Goal: Communication & Community: Answer question/provide support

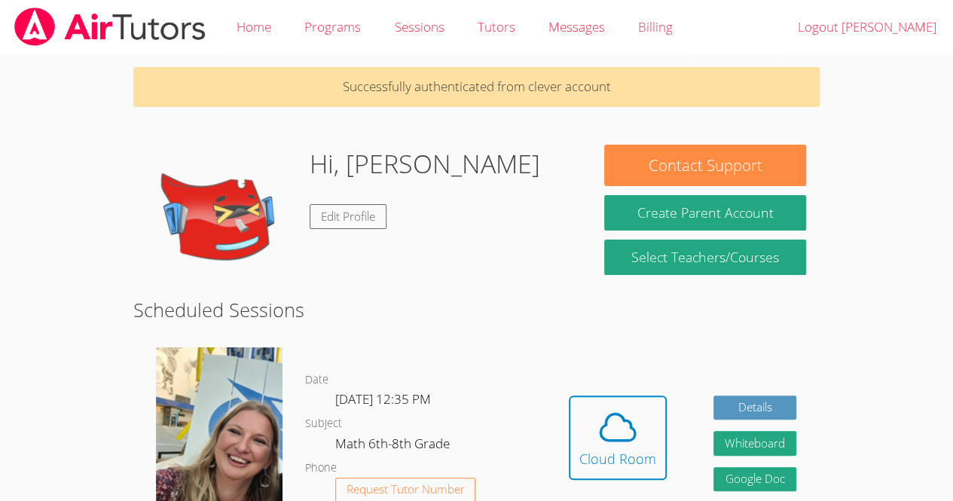
click at [869, 331] on body "Home Programs Sessions Tutors Messages Billing Logout [PERSON_NAME] Successfull…" at bounding box center [476, 250] width 953 height 501
click at [575, 184] on div "Hi, [PERSON_NAME] Edit Profile" at bounding box center [362, 220] width 430 height 151
click at [359, 216] on link "Edit Profile" at bounding box center [348, 216] width 77 height 25
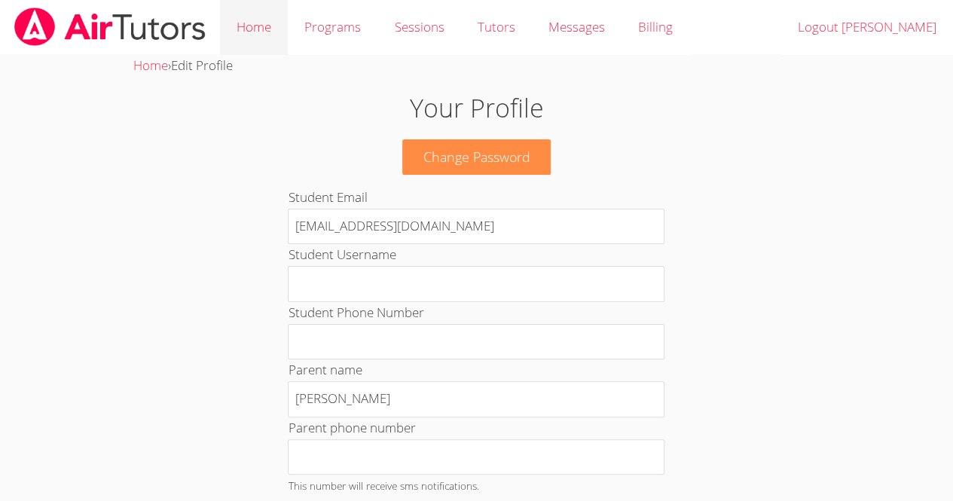
click at [244, 25] on link "Home" at bounding box center [254, 27] width 68 height 55
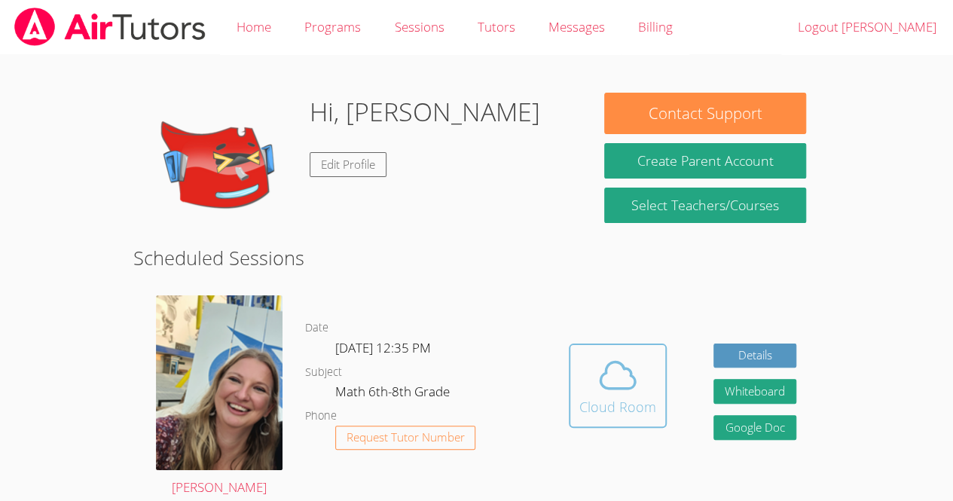
click at [624, 387] on icon at bounding box center [618, 376] width 35 height 26
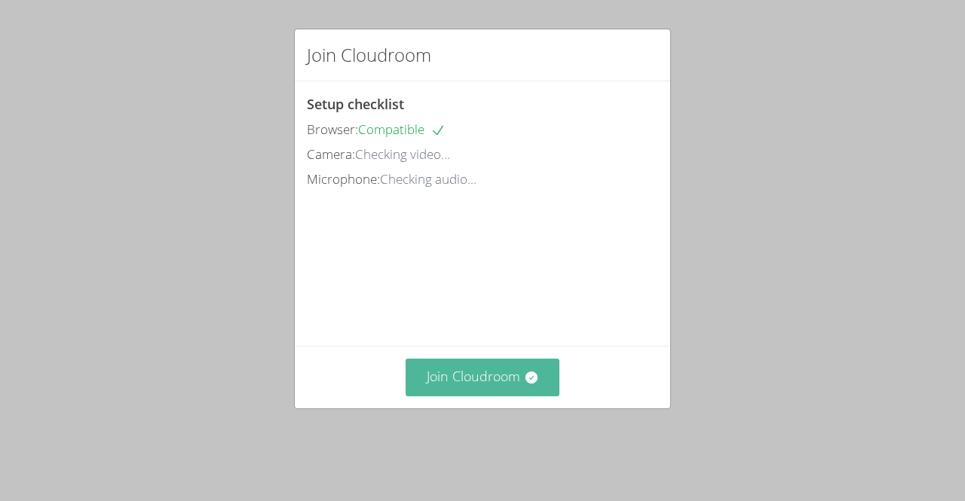
click at [493, 384] on button "Join Cloudroom" at bounding box center [483, 377] width 155 height 37
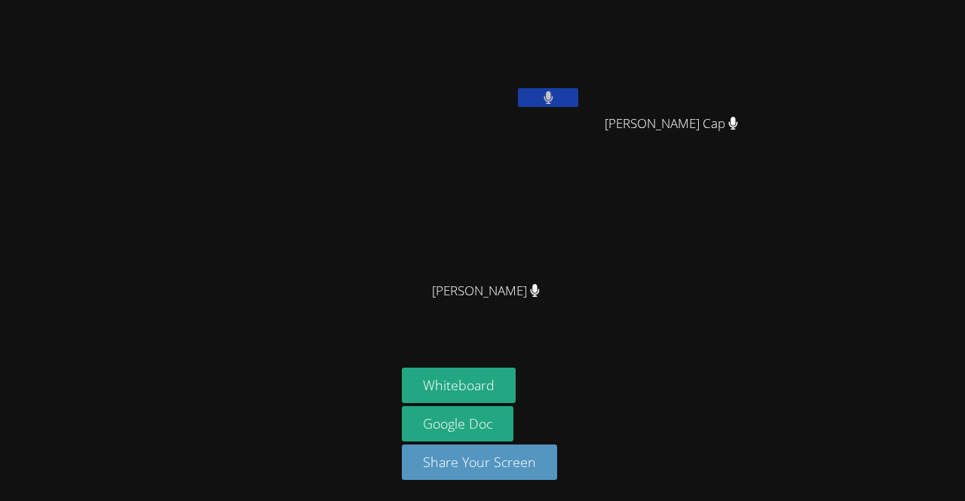
click at [482, 52] on video at bounding box center [491, 56] width 179 height 101
click at [636, 173] on div "Kevin Velasquez Mario Lucas Cap Mario Lucas Cap Dulce Teles-Marcos Dulce Teles-…" at bounding box center [584, 170] width 365 height 329
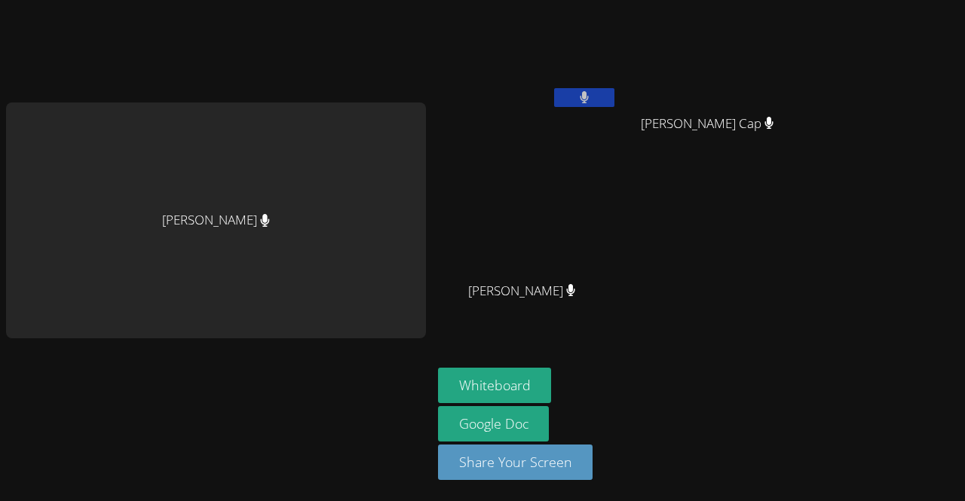
click at [584, 99] on icon at bounding box center [585, 97] width 10 height 13
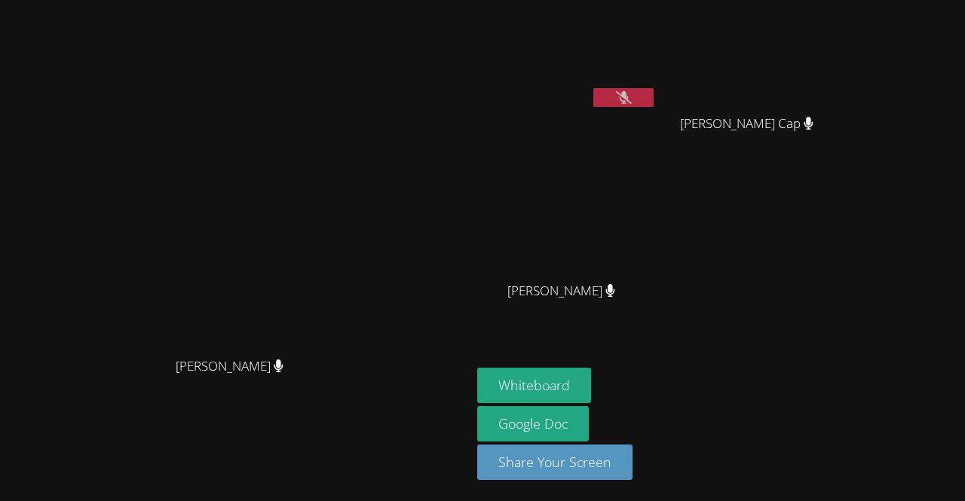
click at [657, 118] on div "Kevin Velasquez" at bounding box center [566, 86] width 179 height 161
click at [654, 99] on button at bounding box center [623, 97] width 60 height 19
click at [265, 244] on video at bounding box center [236, 220] width 226 height 259
click at [654, 106] on button at bounding box center [623, 97] width 60 height 19
click at [654, 98] on button at bounding box center [623, 97] width 60 height 19
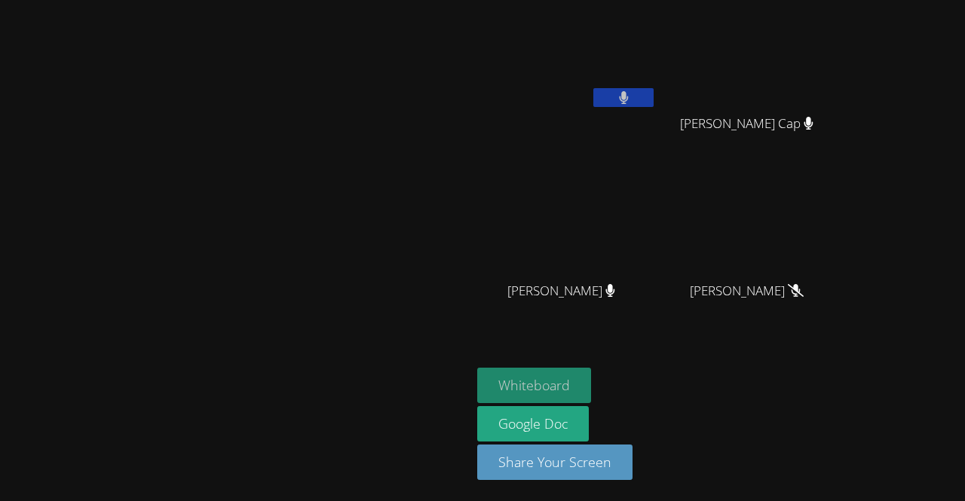
click at [591, 376] on button "Whiteboard" at bounding box center [534, 385] width 114 height 35
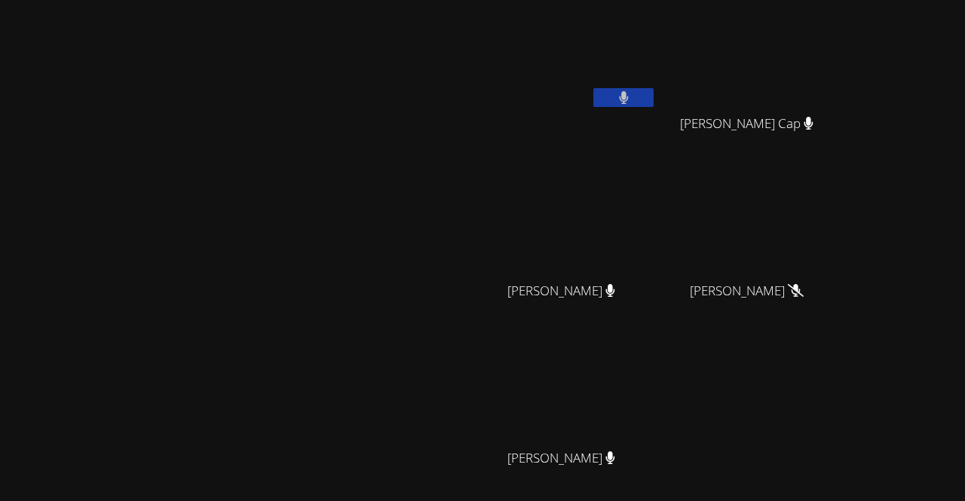
click at [349, 300] on video at bounding box center [236, 287] width 226 height 259
click at [349, 305] on video at bounding box center [236, 287] width 226 height 259
click at [123, 268] on video at bounding box center [236, 287] width 226 height 259
click at [629, 93] on icon at bounding box center [624, 97] width 10 height 13
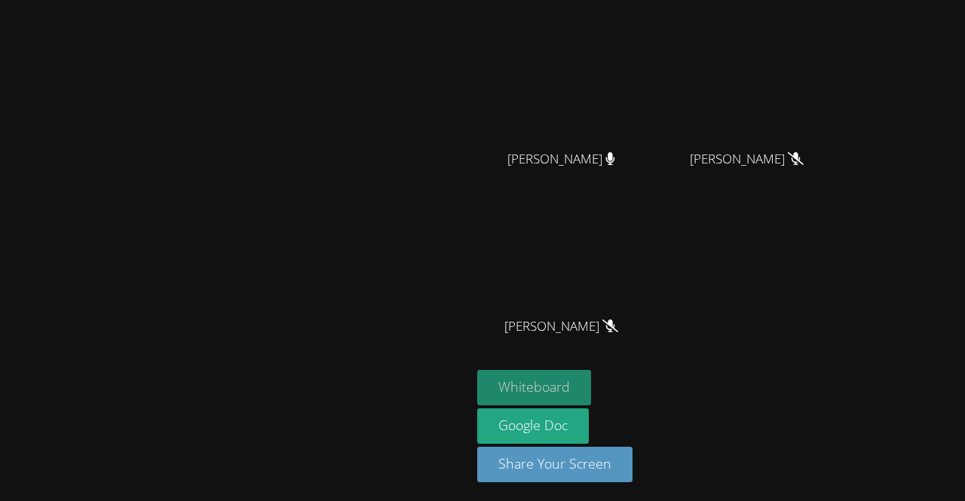
click at [591, 370] on button "Whiteboard" at bounding box center [534, 387] width 114 height 35
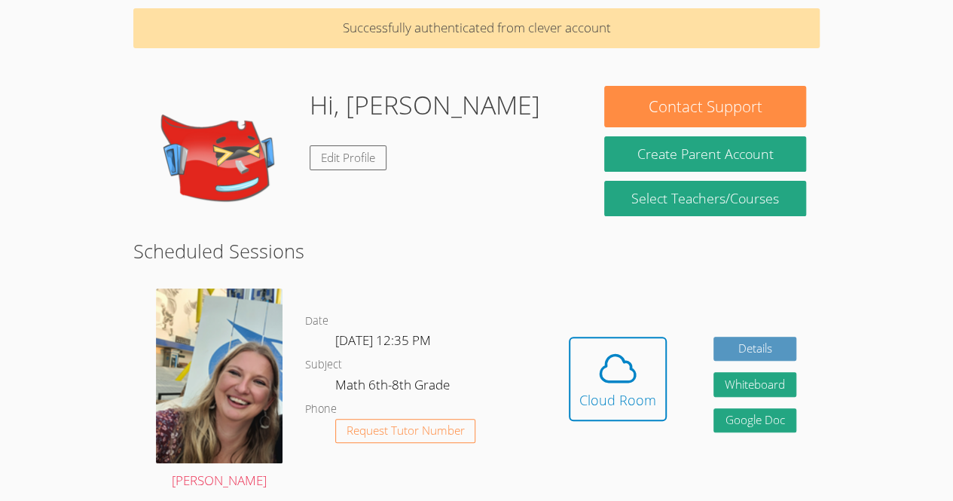
scroll to position [60, 0]
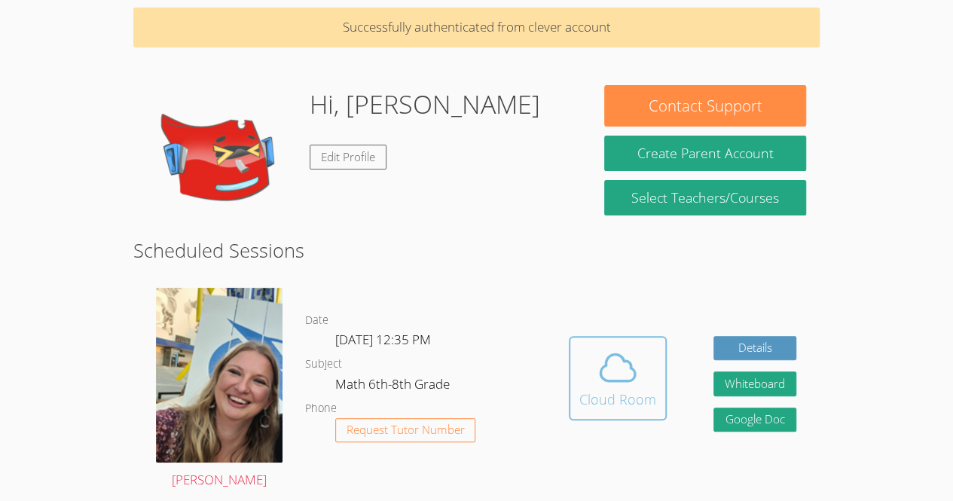
click at [620, 389] on div "Cloud Room" at bounding box center [618, 399] width 77 height 21
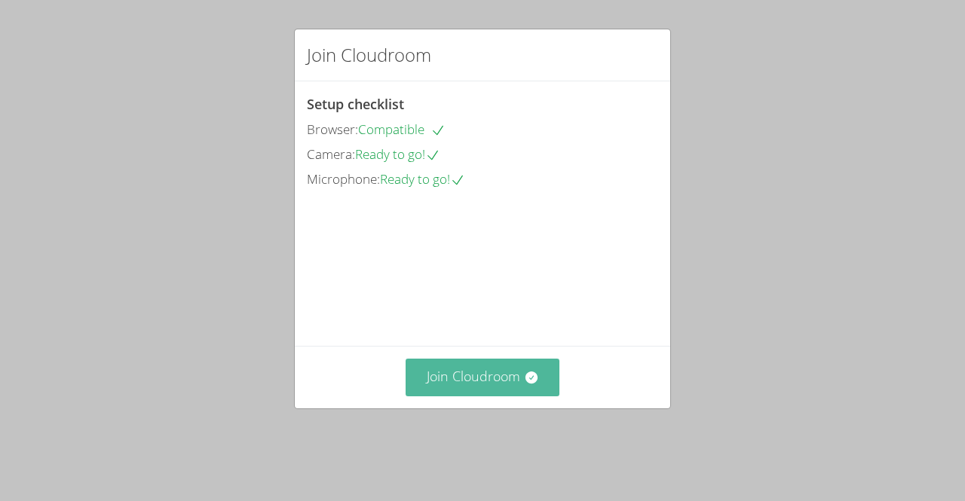
click at [525, 384] on icon at bounding box center [531, 378] width 12 height 12
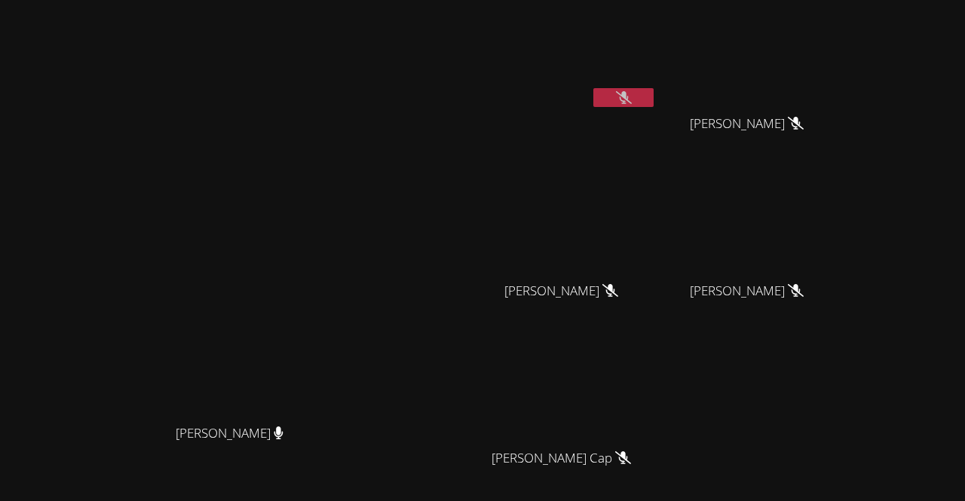
scroll to position [132, 0]
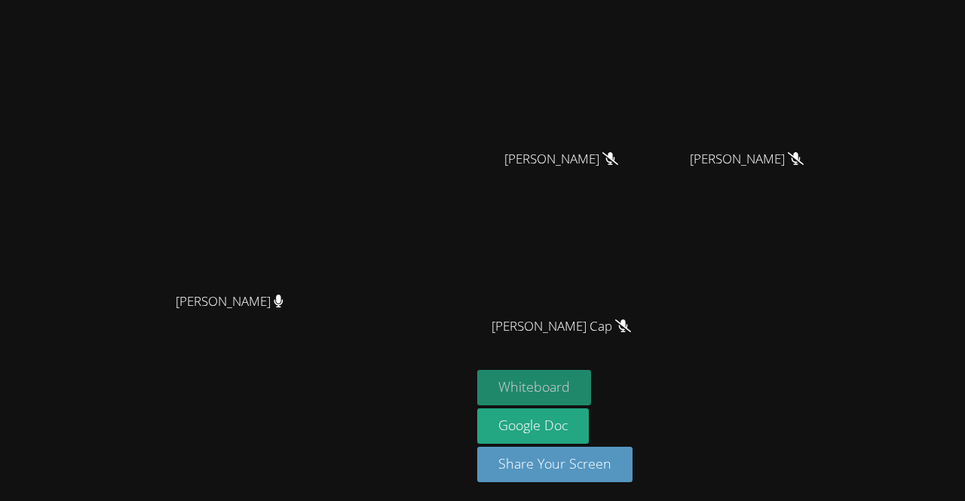
click at [591, 382] on button "Whiteboard" at bounding box center [534, 387] width 114 height 35
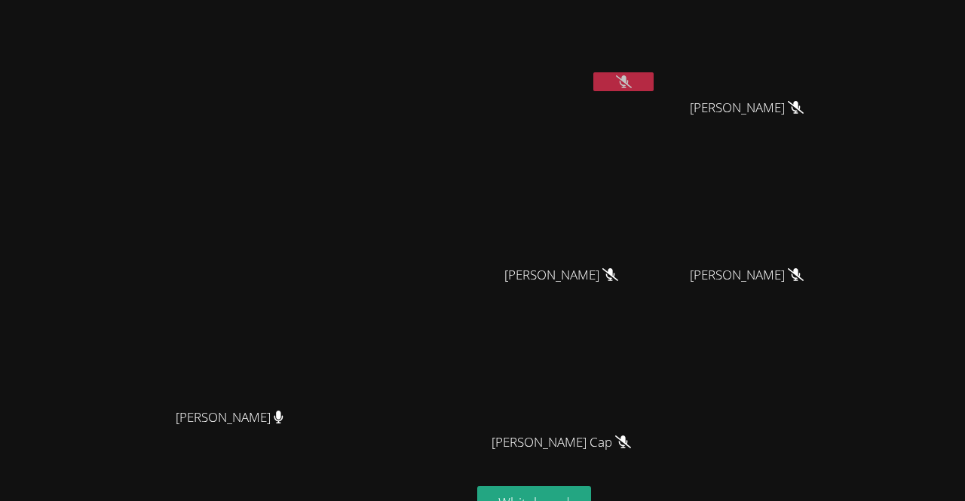
scroll to position [31, 0]
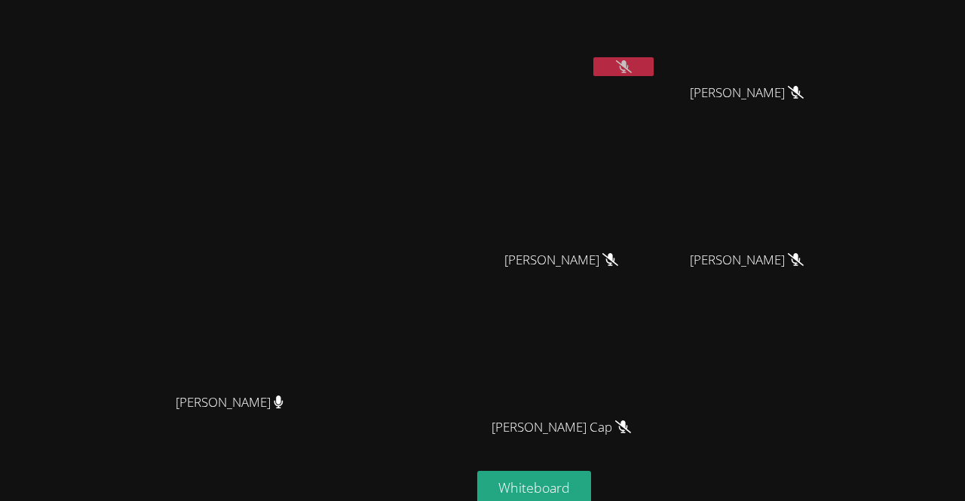
click at [632, 63] on icon at bounding box center [624, 66] width 16 height 13
click at [654, 64] on button at bounding box center [623, 66] width 60 height 19
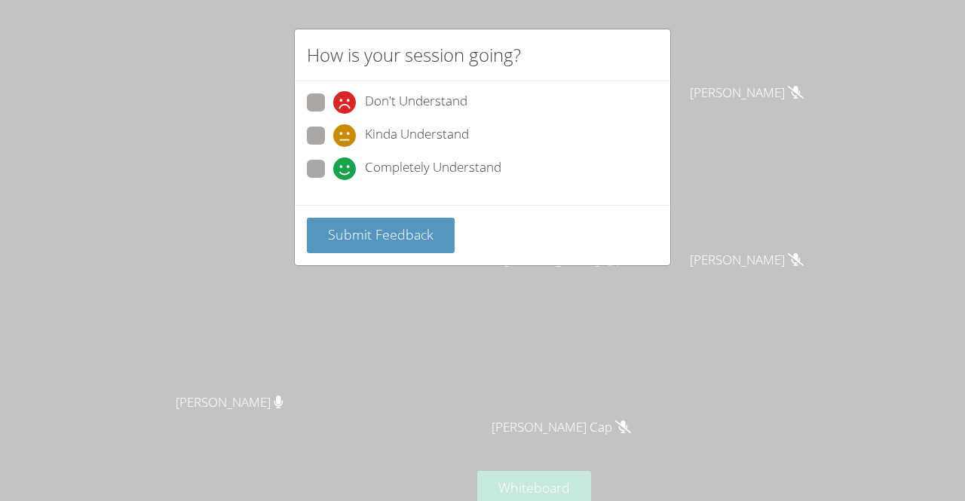
click at [333, 180] on span at bounding box center [333, 180] width 0 height 0
click at [333, 172] on input "Completely Understand" at bounding box center [339, 166] width 13 height 13
radio input "true"
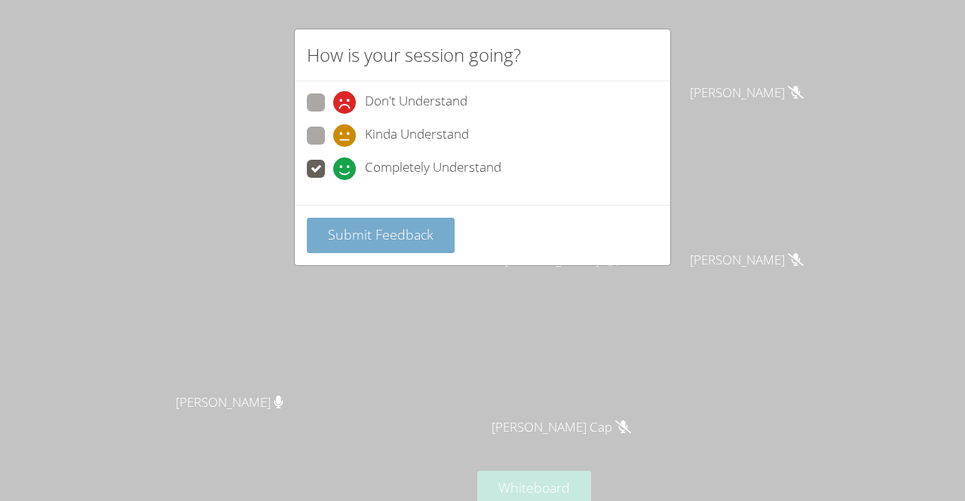
click at [350, 233] on span "Submit Feedback" at bounding box center [381, 234] width 106 height 18
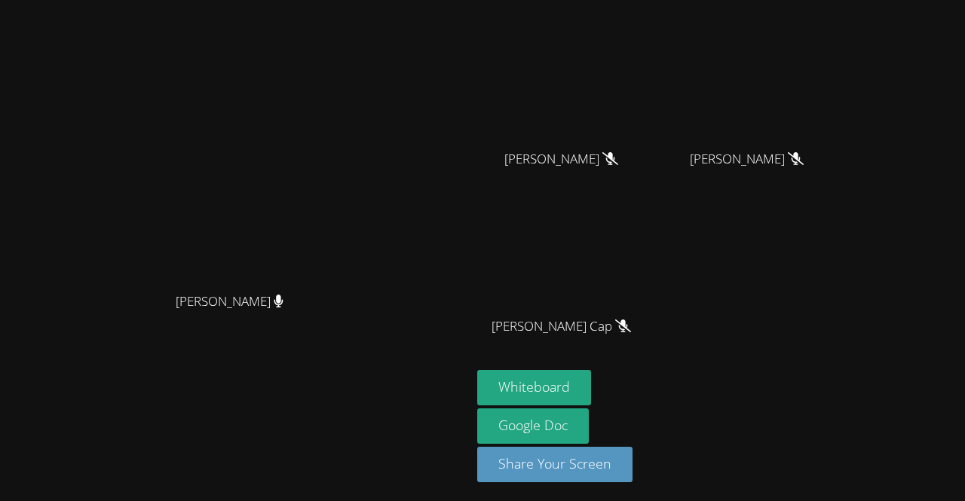
scroll to position [0, 0]
